Goal: Entertainment & Leisure: Consume media (video, audio)

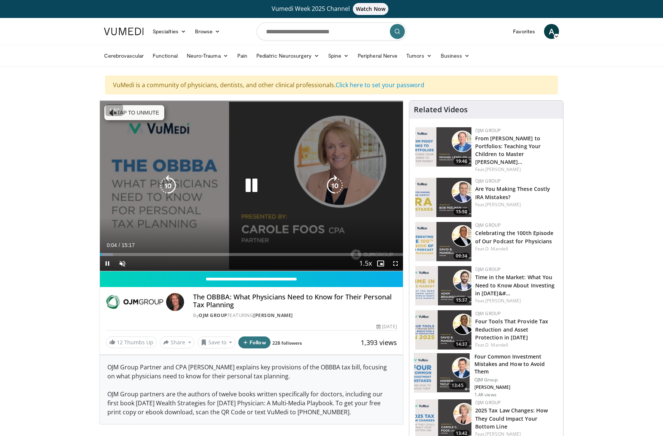
click at [250, 186] on icon "Video Player" at bounding box center [251, 185] width 21 height 21
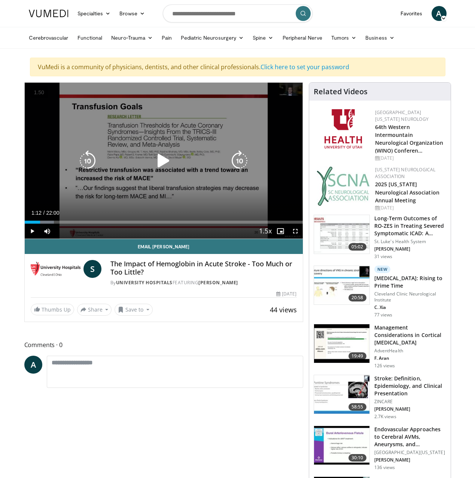
click at [171, 160] on icon "Video Player" at bounding box center [163, 160] width 21 height 21
click at [167, 162] on icon "Video Player" at bounding box center [163, 160] width 21 height 21
